Goal: Transaction & Acquisition: Obtain resource

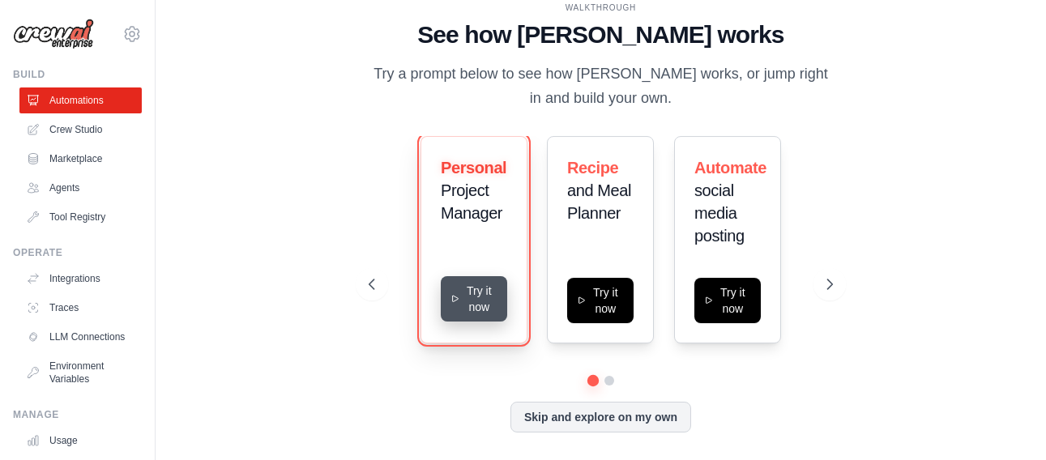
click at [483, 301] on button "Try it now" at bounding box center [474, 298] width 66 height 45
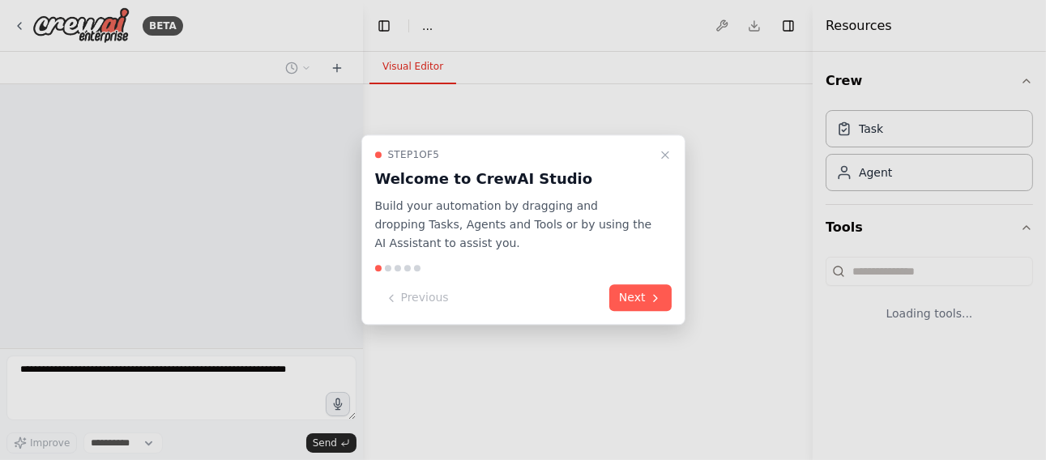
select select "****"
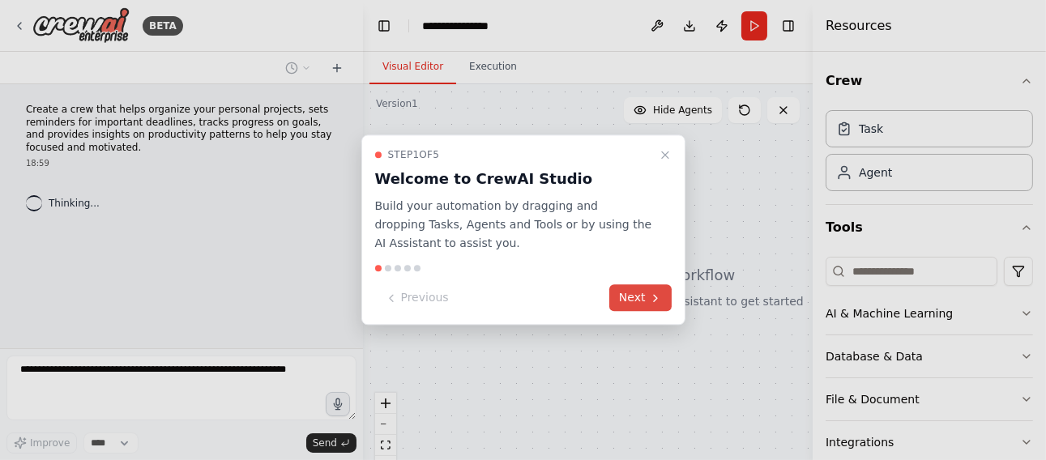
click at [634, 300] on button "Next" at bounding box center [640, 298] width 62 height 27
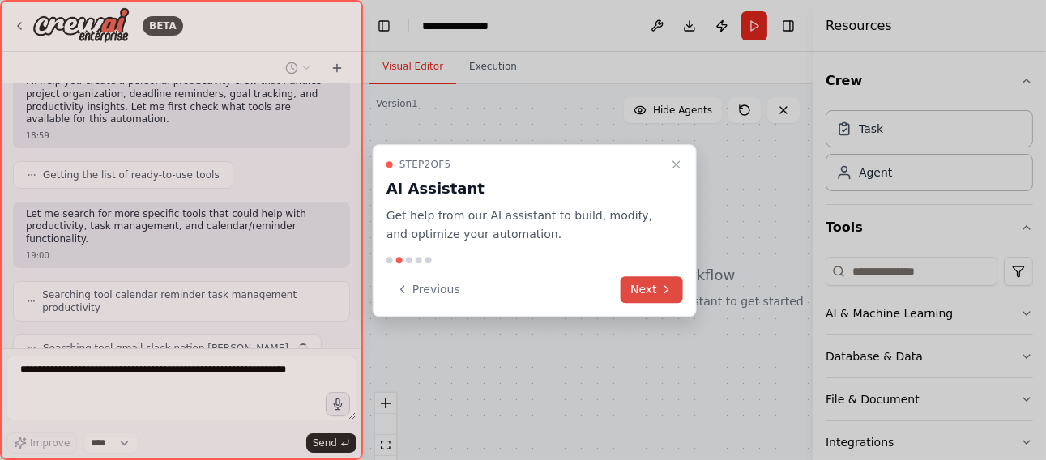
scroll to position [189, 0]
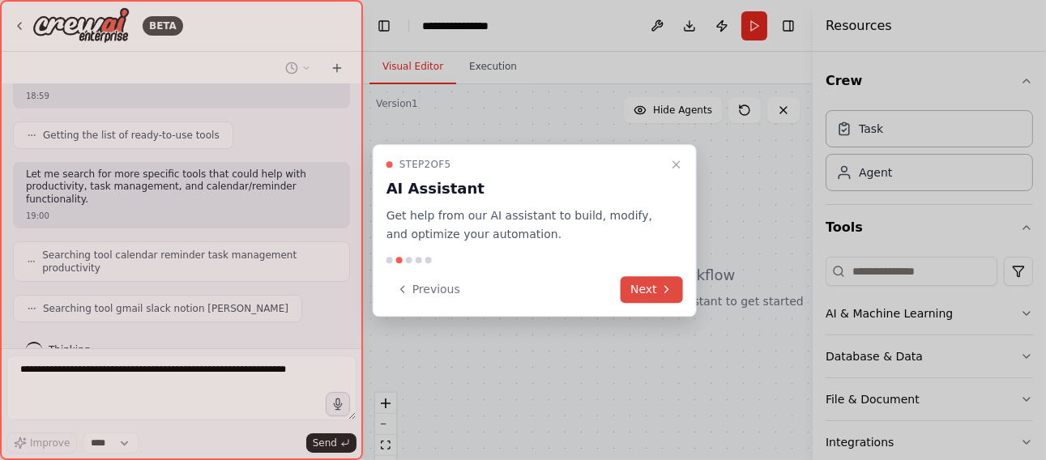
click at [639, 293] on button "Next" at bounding box center [651, 289] width 62 height 27
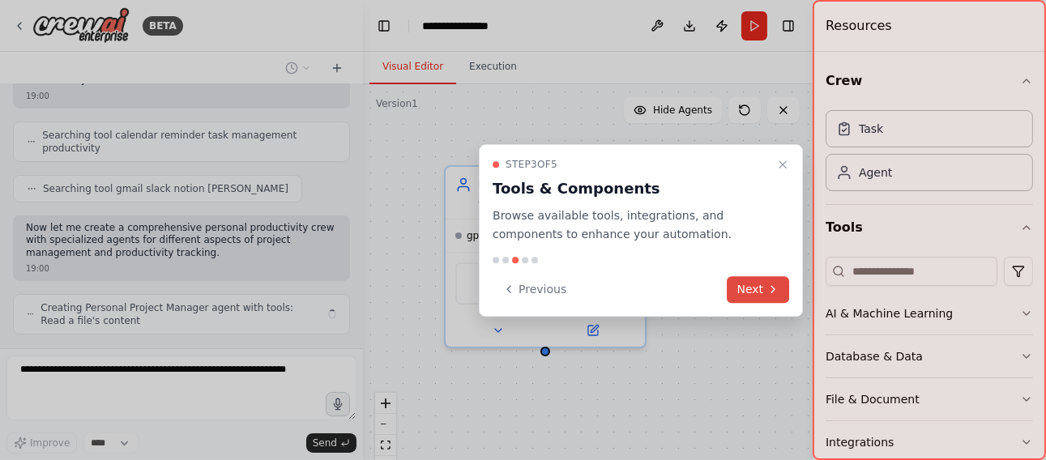
scroll to position [322, 0]
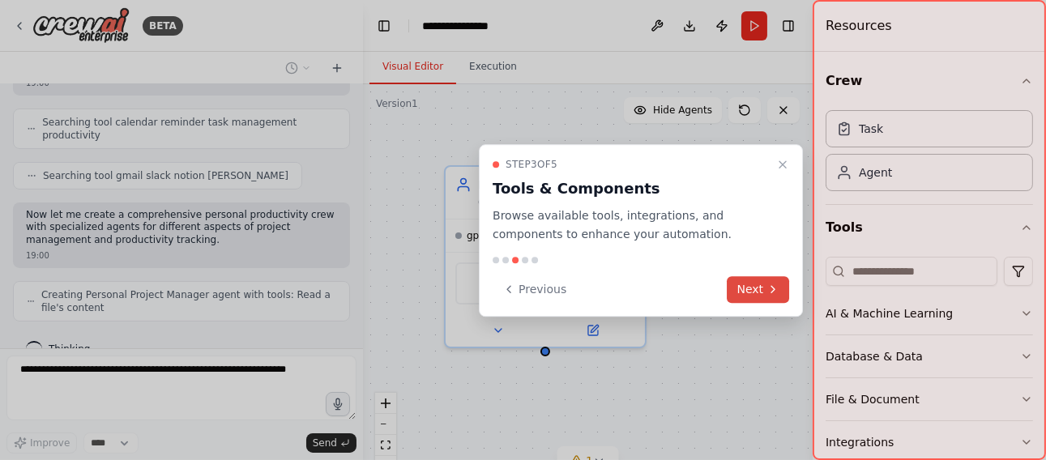
click at [742, 292] on button "Next" at bounding box center [758, 289] width 62 height 27
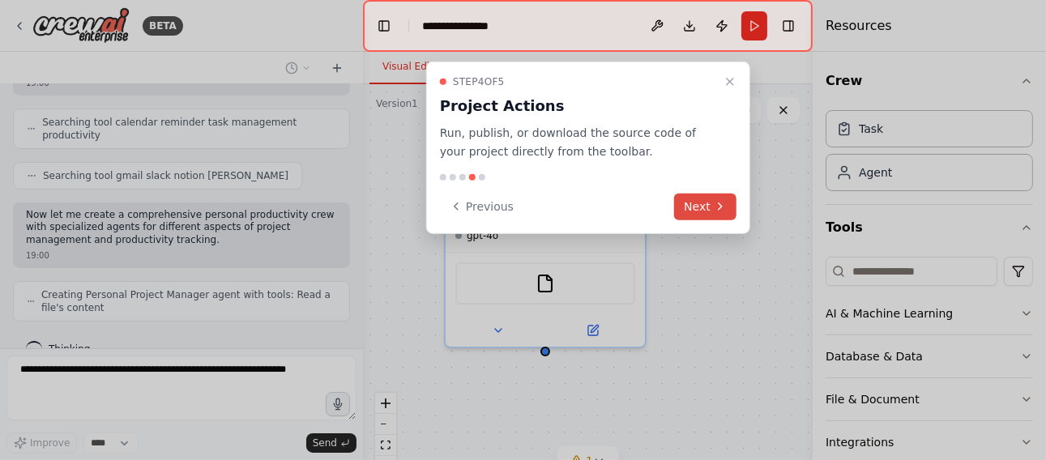
click at [714, 204] on icon at bounding box center [720, 206] width 13 height 13
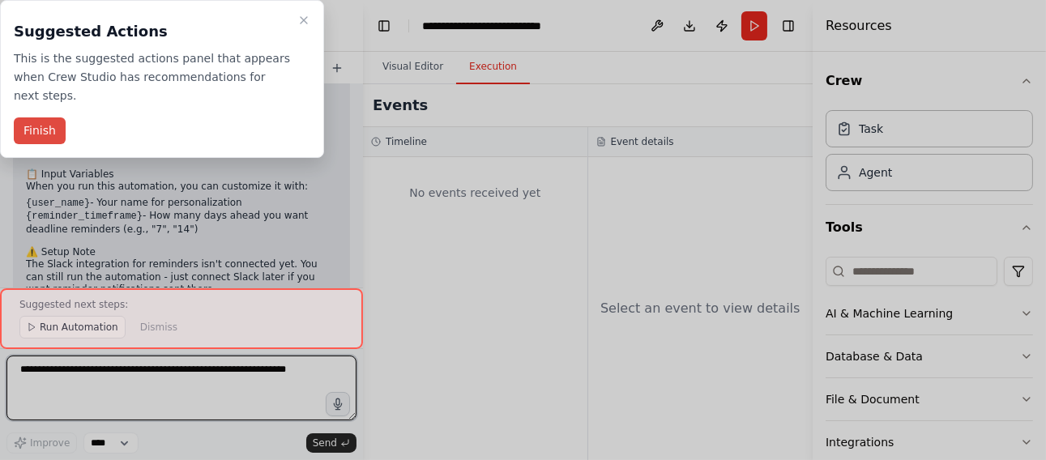
scroll to position [1525, 0]
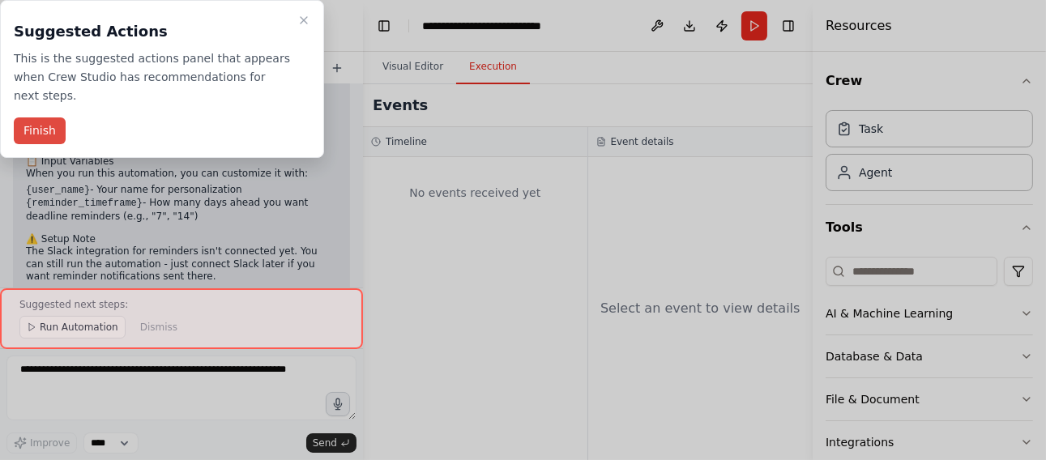
click at [37, 121] on button "Finish" at bounding box center [40, 130] width 52 height 27
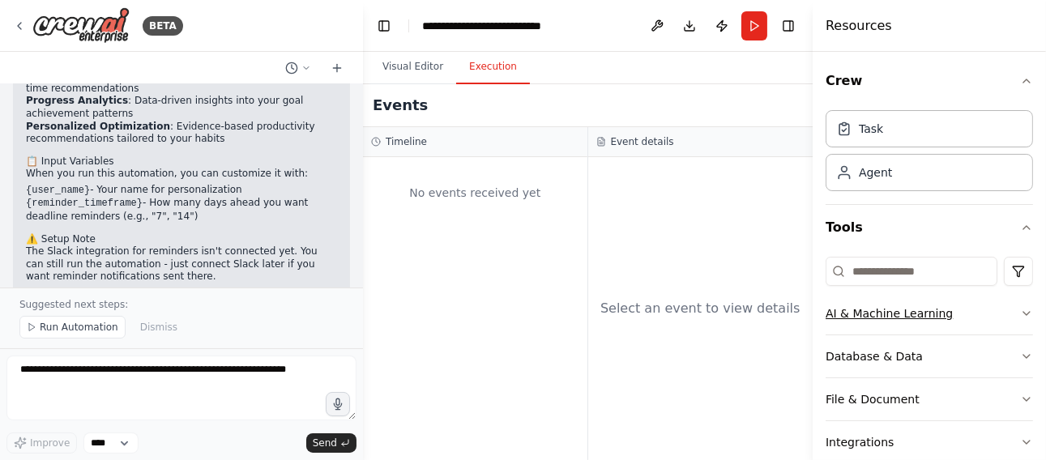
click at [859, 318] on button "AI & Machine Learning" at bounding box center [928, 313] width 207 height 42
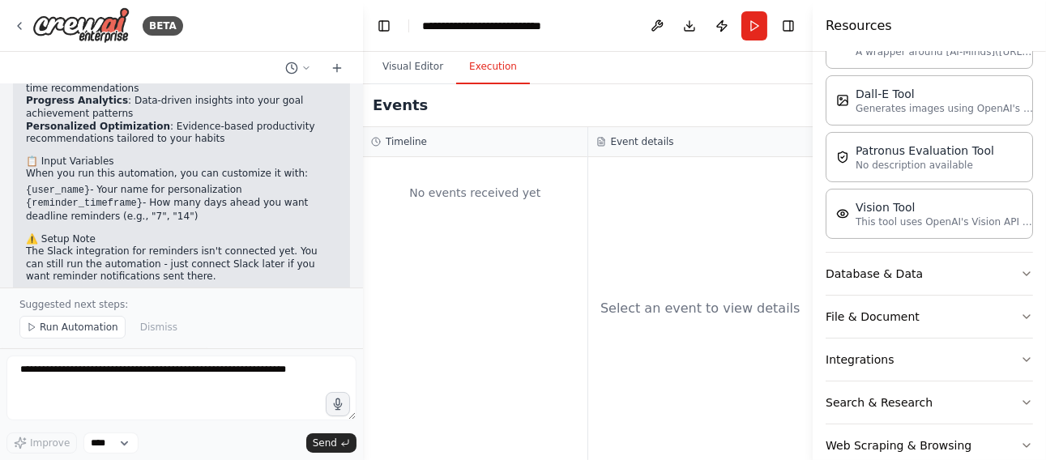
scroll to position [324, 0]
click at [885, 269] on button "Database & Data" at bounding box center [928, 272] width 207 height 42
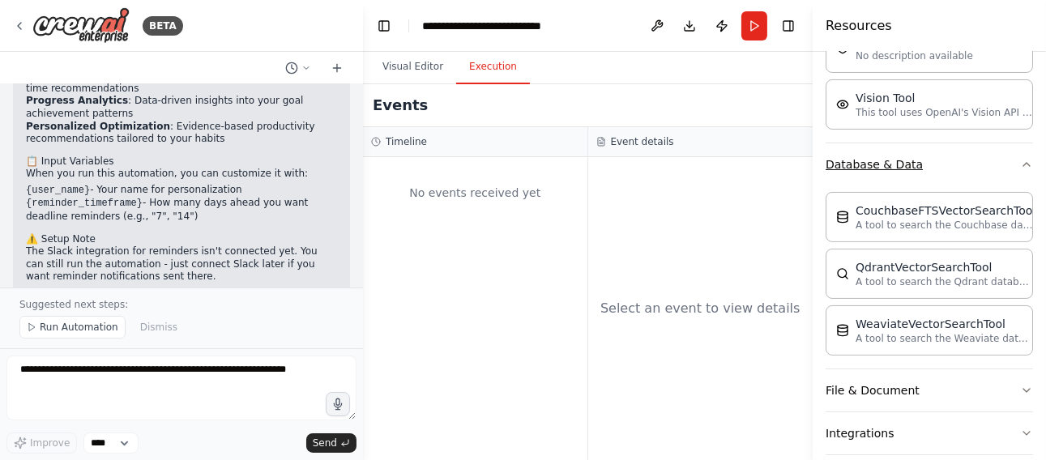
scroll to position [486, 0]
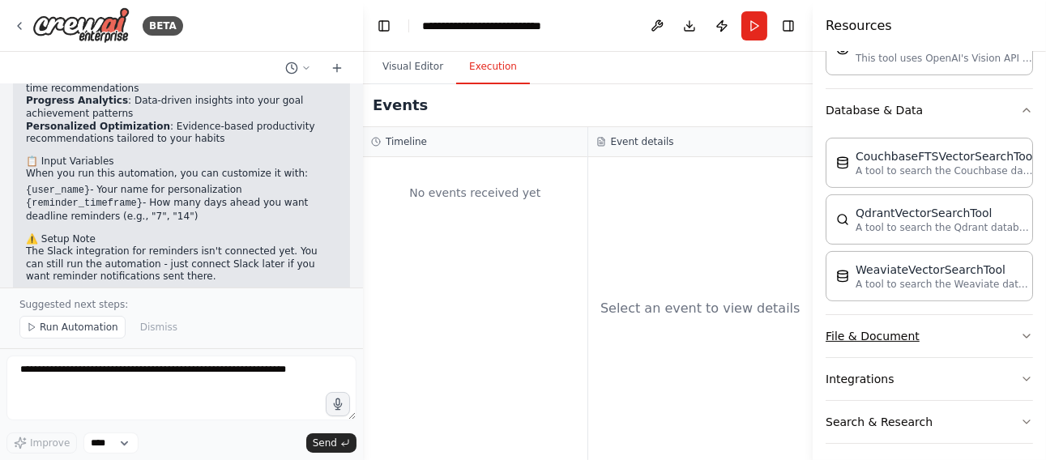
click at [902, 335] on button "File & Document" at bounding box center [928, 336] width 207 height 42
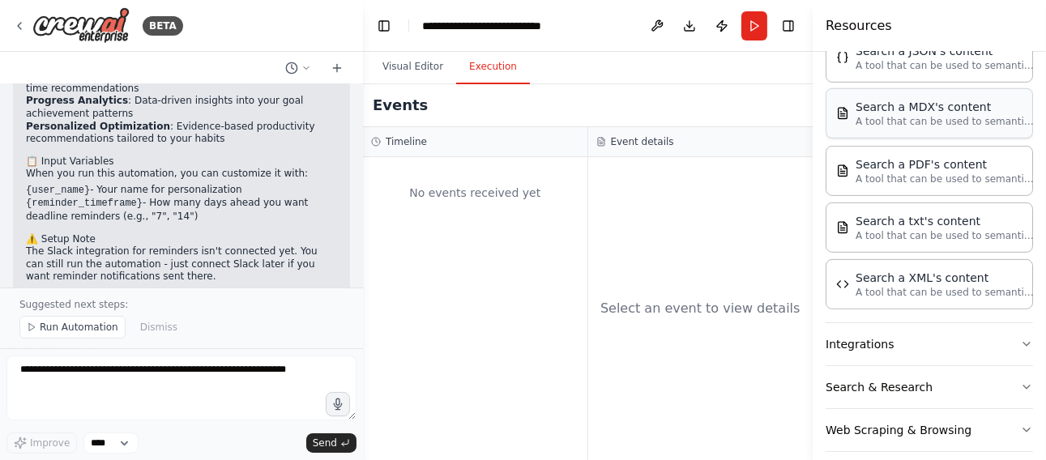
scroll to position [998, 0]
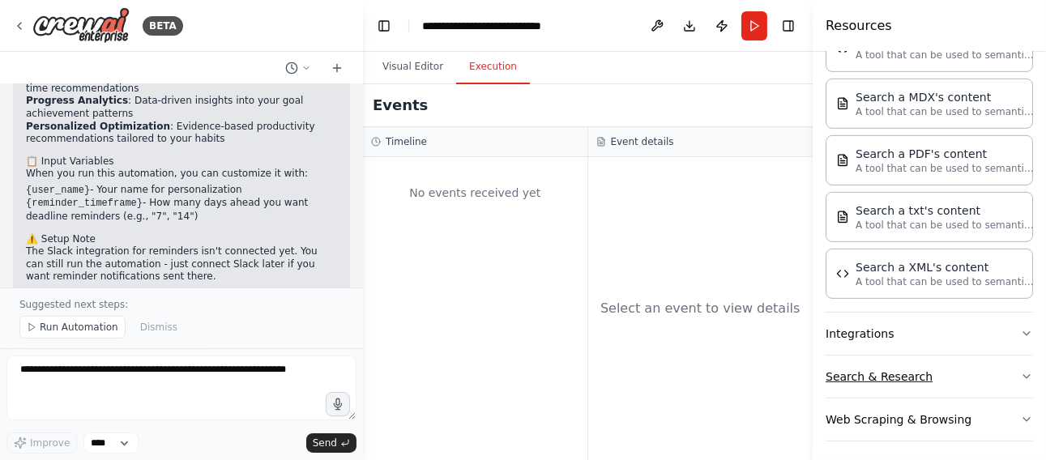
click at [895, 361] on button "Search & Research" at bounding box center [928, 377] width 207 height 42
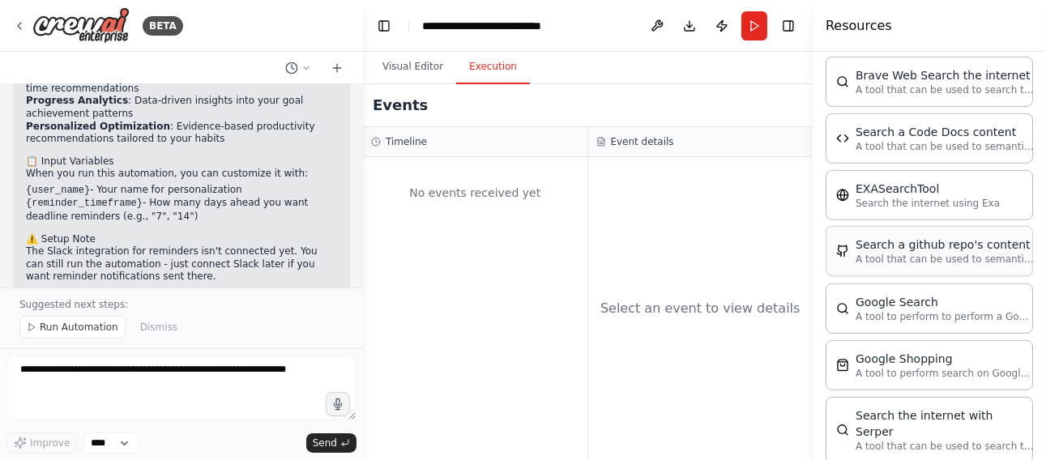
scroll to position [1249, 0]
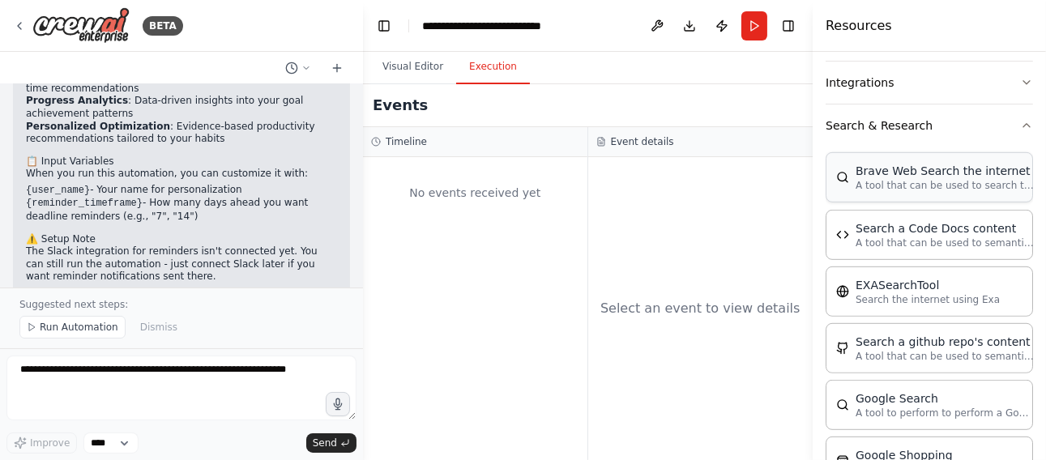
click at [907, 185] on div "Brave Web Search the internet A tool that can be used to search the internet wi…" at bounding box center [928, 177] width 207 height 50
click at [899, 179] on p "A tool that can be used to search the internet with a search_query." at bounding box center [944, 185] width 178 height 13
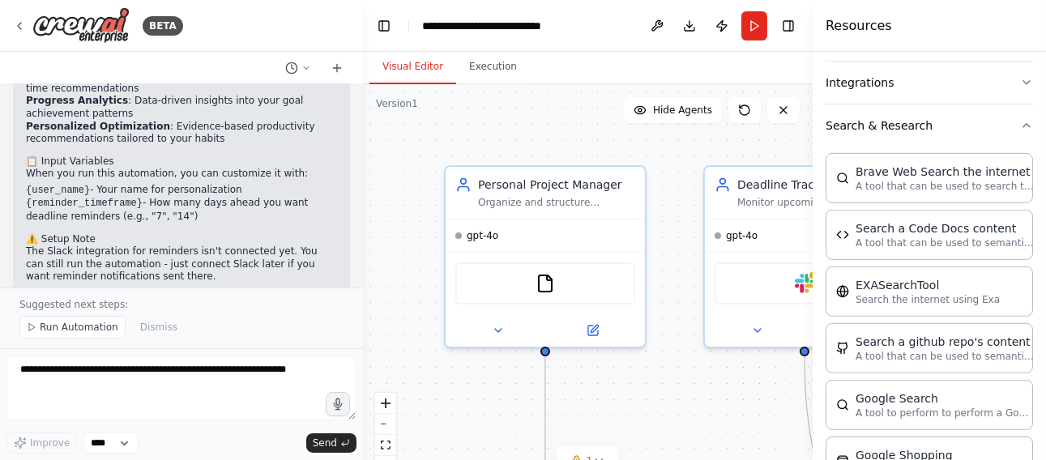
click at [406, 80] on button "Visual Editor" at bounding box center [412, 67] width 87 height 34
click at [706, 412] on div ".deletable-edge-delete-btn { width: 20px; height: 20px; border: 0px solid #ffff…" at bounding box center [588, 286] width 450 height 405
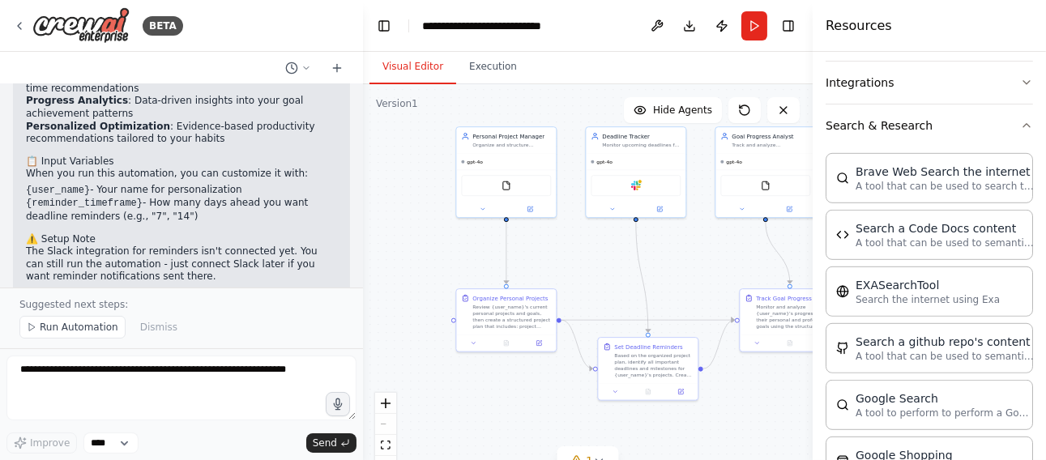
drag, startPoint x: 667, startPoint y: 391, endPoint x: 560, endPoint y: 238, distance: 187.2
click at [561, 237] on div ".deletable-edge-delete-btn { width: 20px; height: 20px; border: 0px solid #ffff…" at bounding box center [588, 286] width 450 height 405
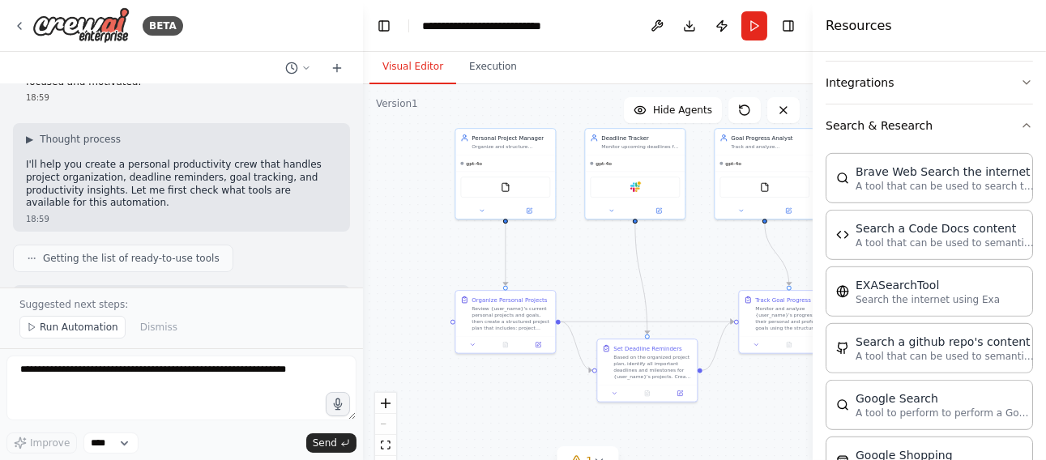
scroll to position [0, 0]
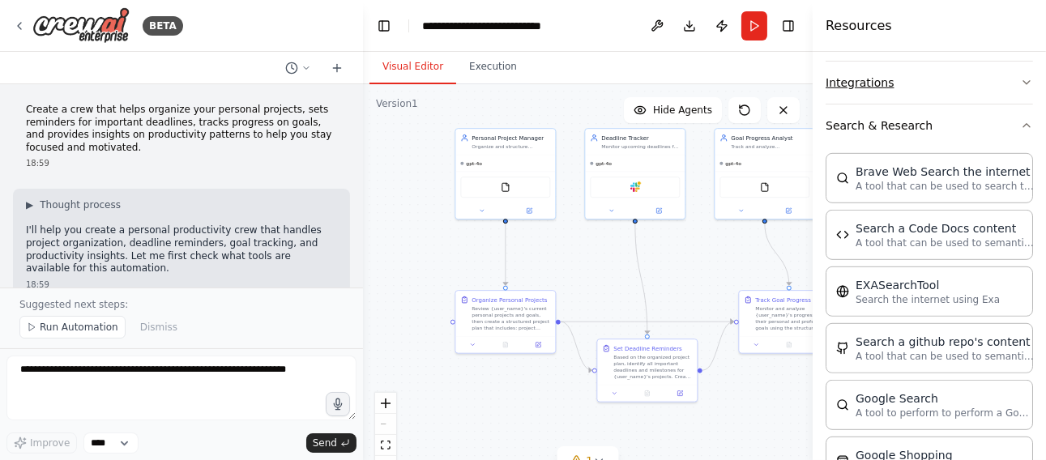
click at [1020, 80] on icon "button" at bounding box center [1026, 82] width 13 height 13
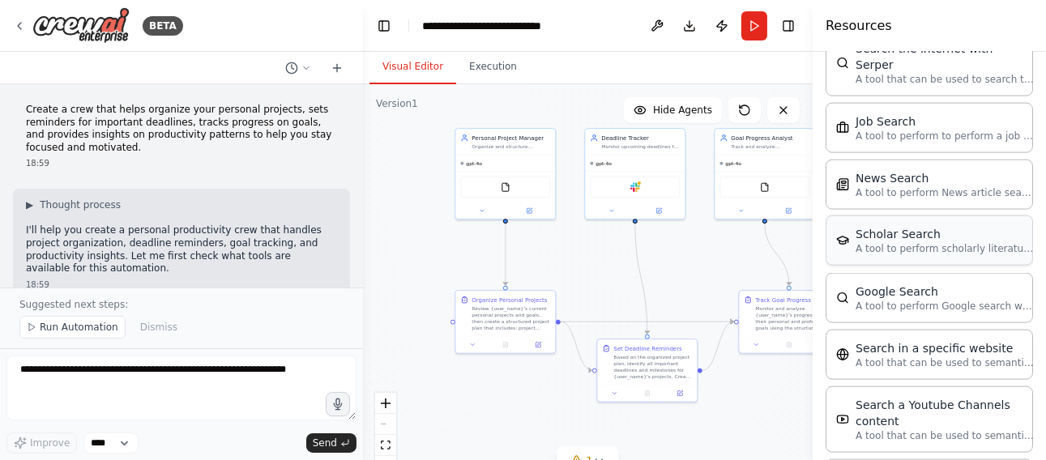
scroll to position [3013, 0]
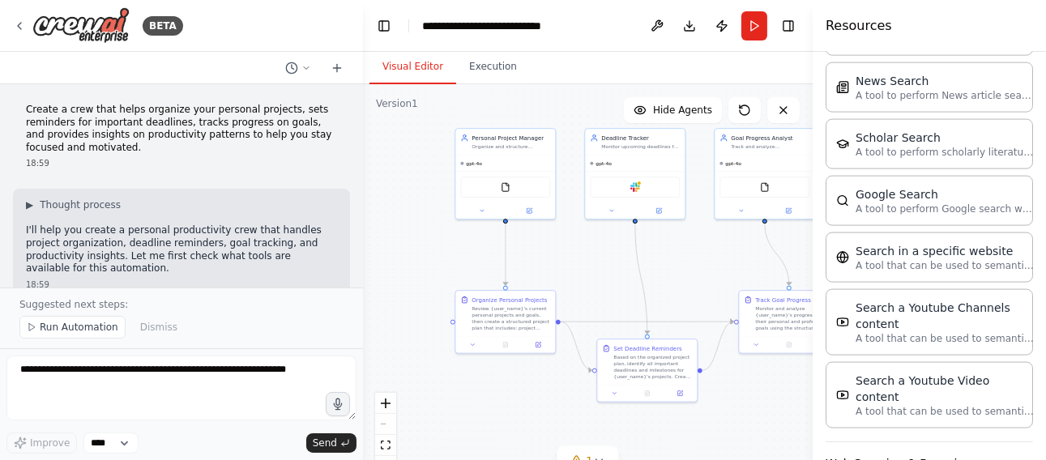
click at [904, 442] on button "Web Scraping & Browsing" at bounding box center [928, 463] width 207 height 42
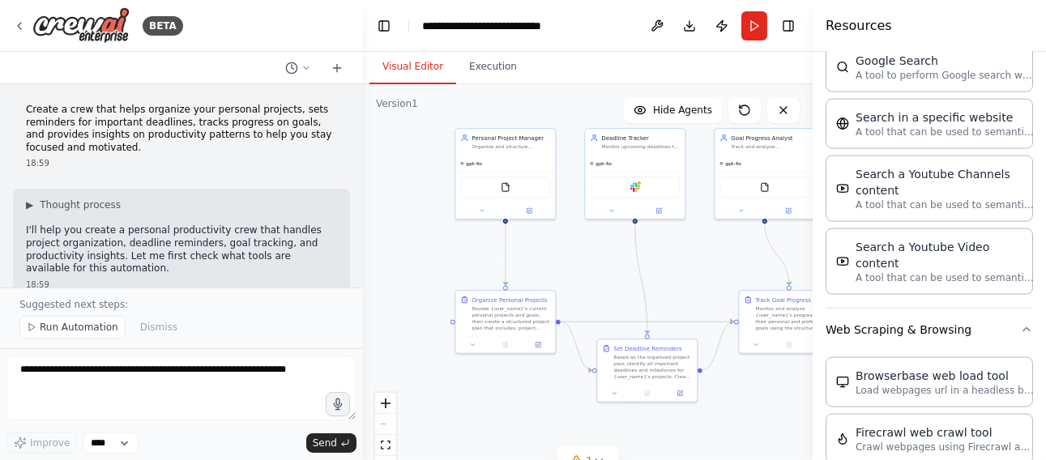
scroll to position [3192, 0]
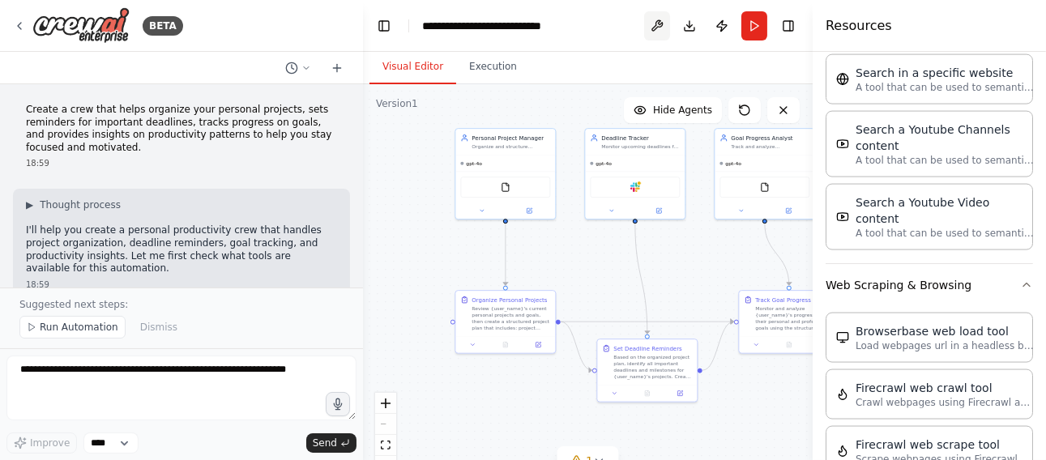
click at [650, 23] on button at bounding box center [657, 25] width 26 height 29
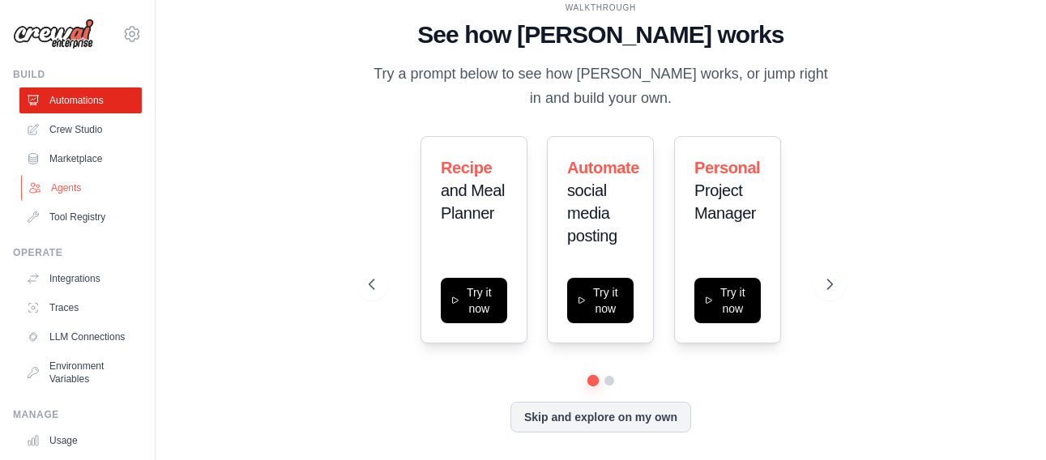
click at [77, 185] on link "Agents" at bounding box center [82, 188] width 122 height 26
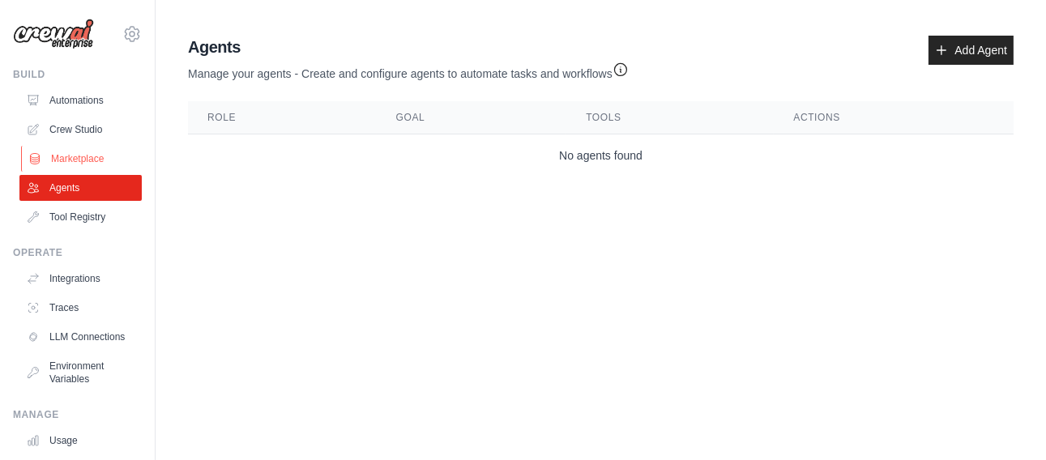
click at [90, 154] on link "Marketplace" at bounding box center [82, 159] width 122 height 26
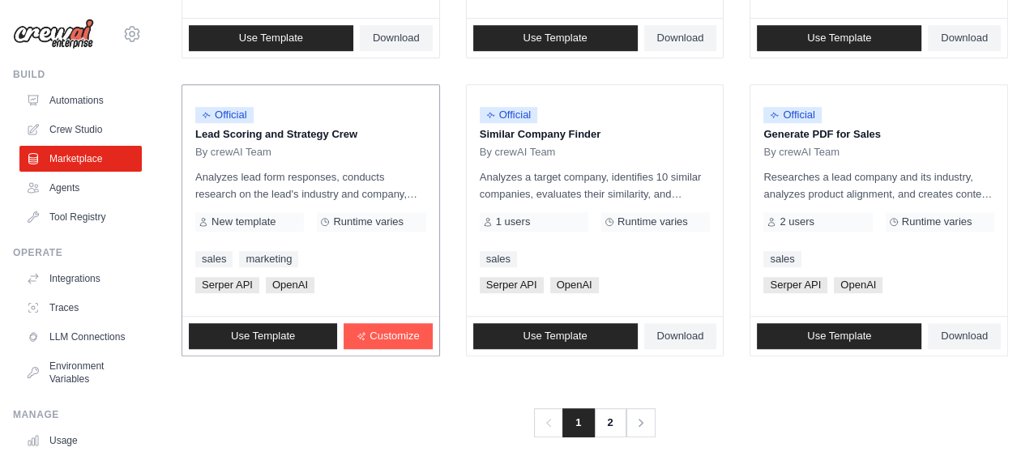
scroll to position [1083, 0]
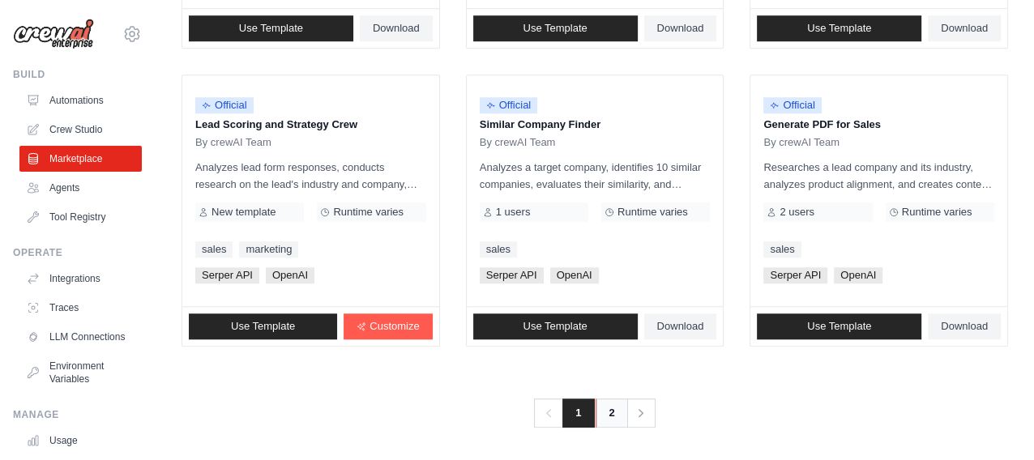
click at [620, 410] on link "2" at bounding box center [611, 413] width 32 height 29
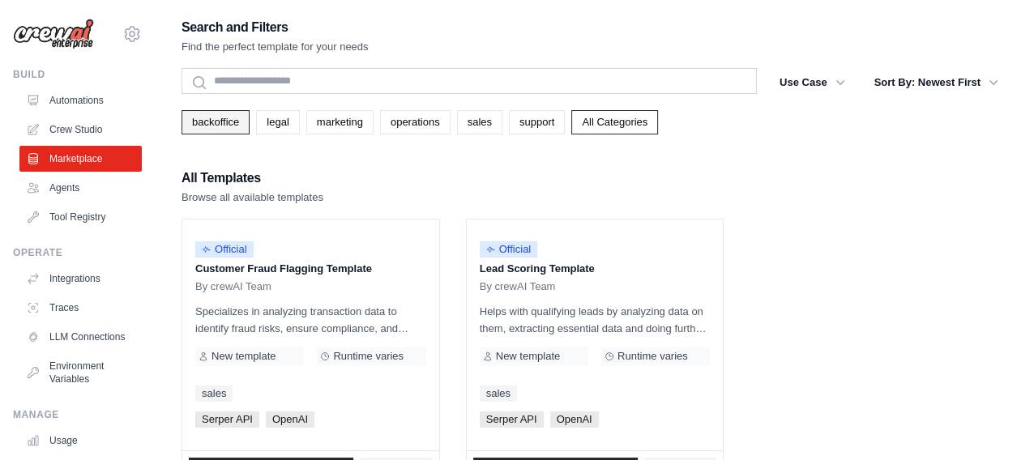
click at [220, 121] on link "backoffice" at bounding box center [215, 122] width 68 height 24
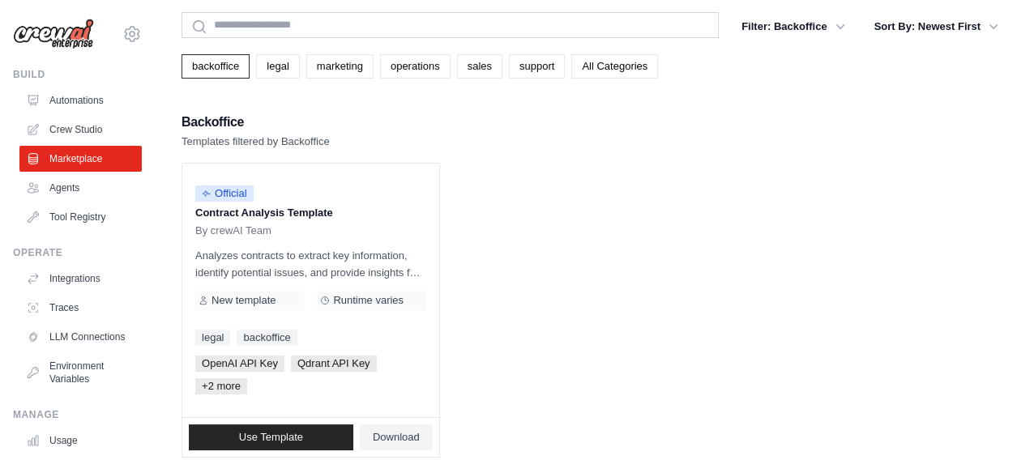
scroll to position [87, 0]
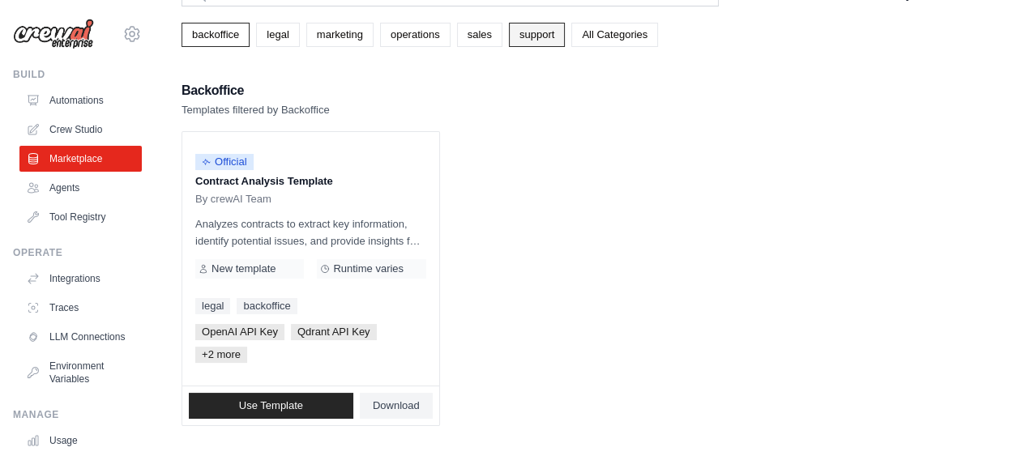
click at [530, 37] on link "support" at bounding box center [537, 35] width 56 height 24
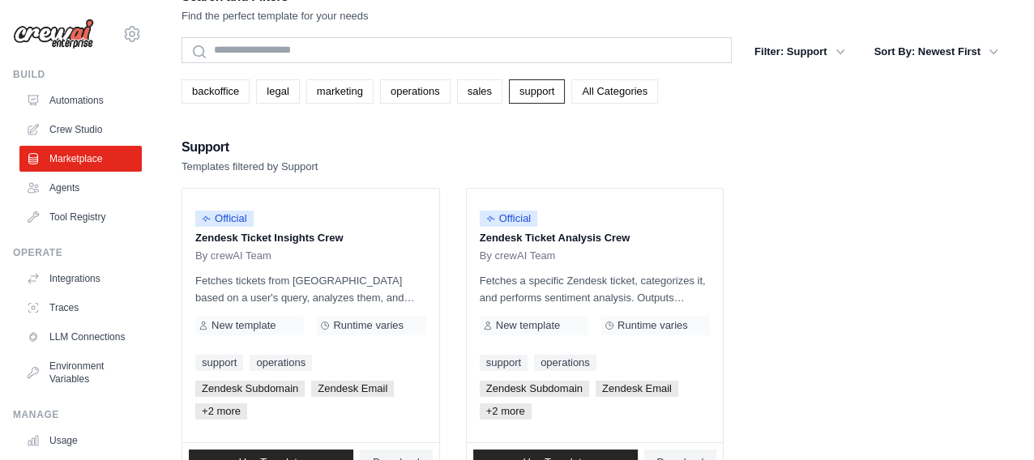
scroll to position [6, 0]
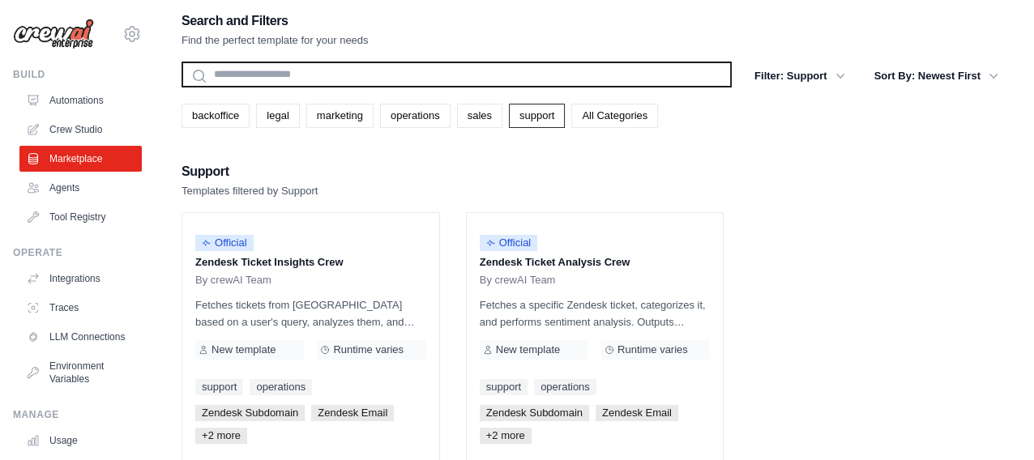
click at [316, 70] on input "text" at bounding box center [456, 75] width 550 height 26
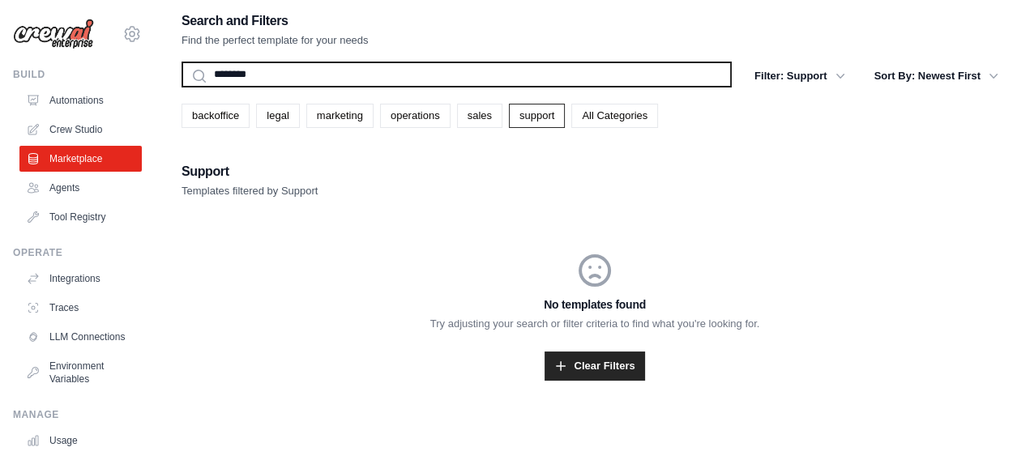
type input "********"
click at [181, 87] on button "Search" at bounding box center [181, 87] width 1 height 1
